Goal: Information Seeking & Learning: Learn about a topic

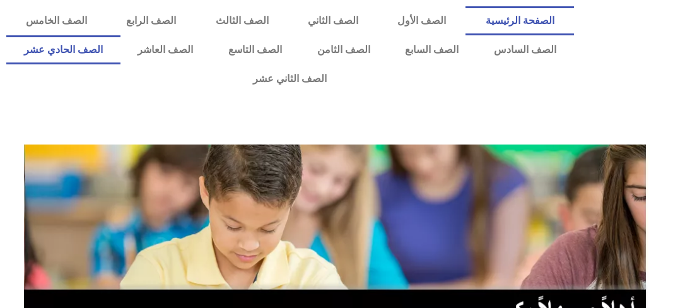
click at [121, 55] on link "الصف الحادي عشر" at bounding box center [63, 49] width 114 height 29
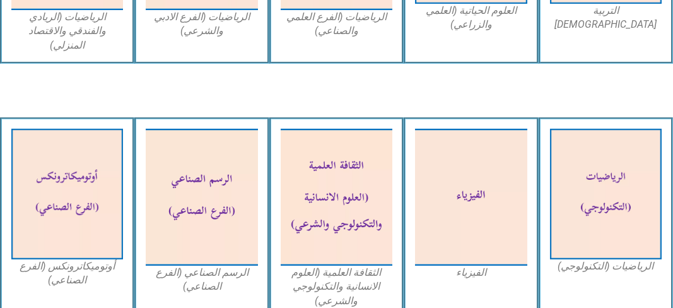
scroll to position [989, 0]
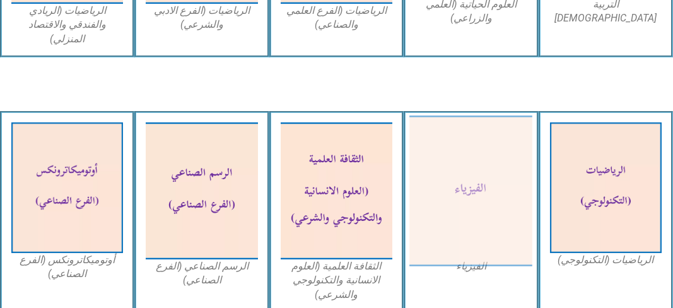
click at [464, 149] on img at bounding box center [471, 190] width 123 height 150
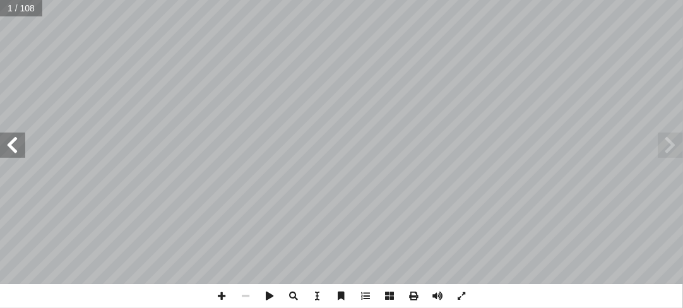
click at [10, 151] on span at bounding box center [12, 145] width 25 height 25
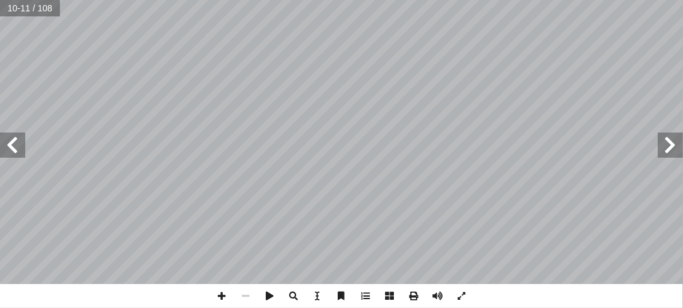
click at [10, 151] on span at bounding box center [12, 145] width 25 height 25
click at [9, 146] on span at bounding box center [12, 145] width 25 height 25
